Goal: Check status

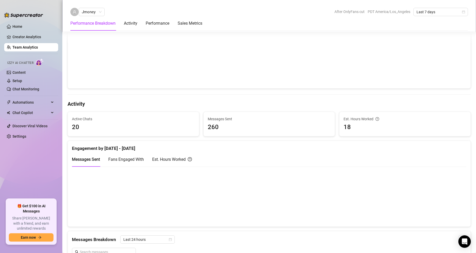
scroll to position [182, 0]
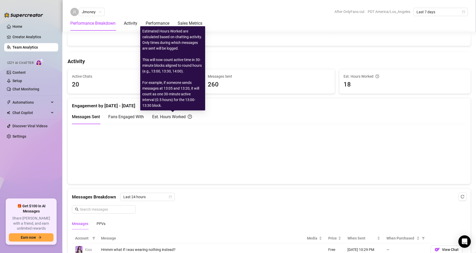
click at [173, 117] on div "Est. Hours Worked" at bounding box center [172, 117] width 40 height 6
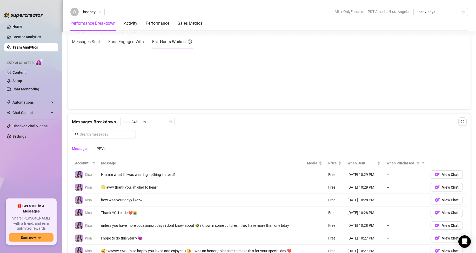
scroll to position [260, 0]
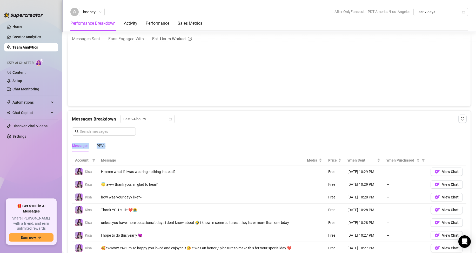
click at [281, 132] on div "Messages Breakdown Last 24 hours Messages PPVs" at bounding box center [269, 133] width 395 height 37
click at [280, 132] on div "Messages Breakdown Last 24 hours Messages PPVs" at bounding box center [269, 133] width 395 height 37
